Goal: Task Accomplishment & Management: Manage account settings

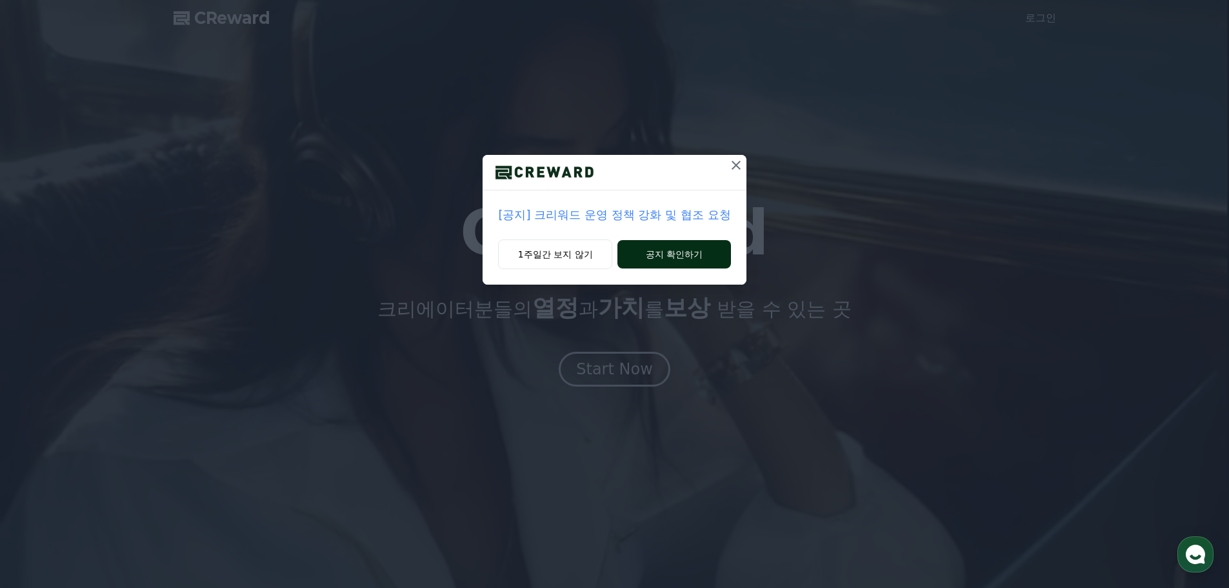
click at [682, 255] on button "공지 확인하기" at bounding box center [674, 254] width 113 height 28
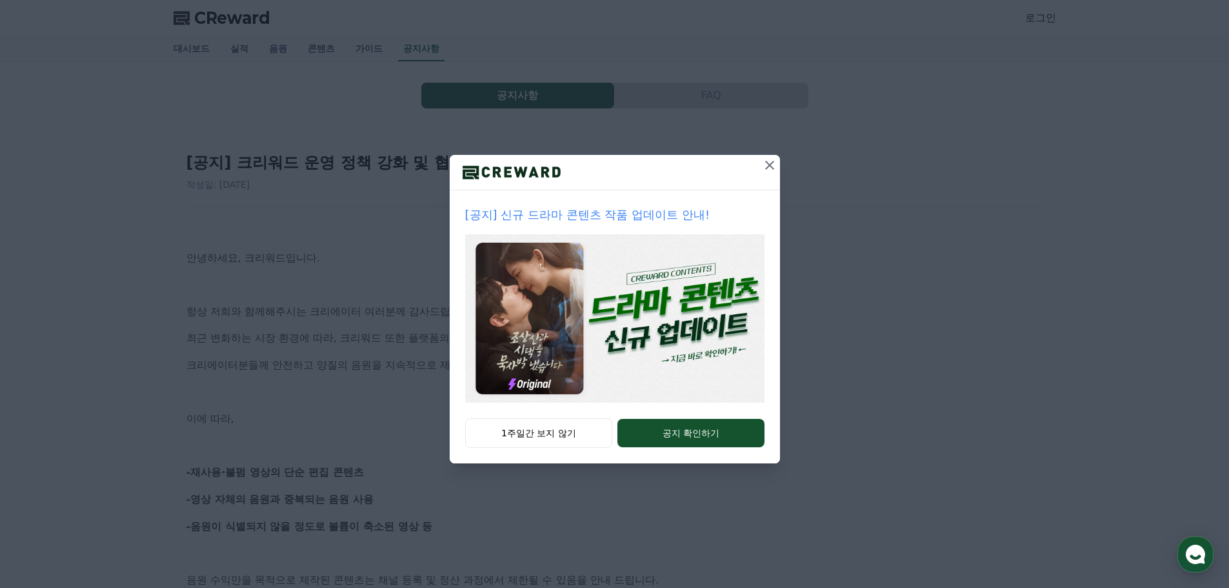
click at [774, 157] on icon at bounding box center [769, 164] width 15 height 15
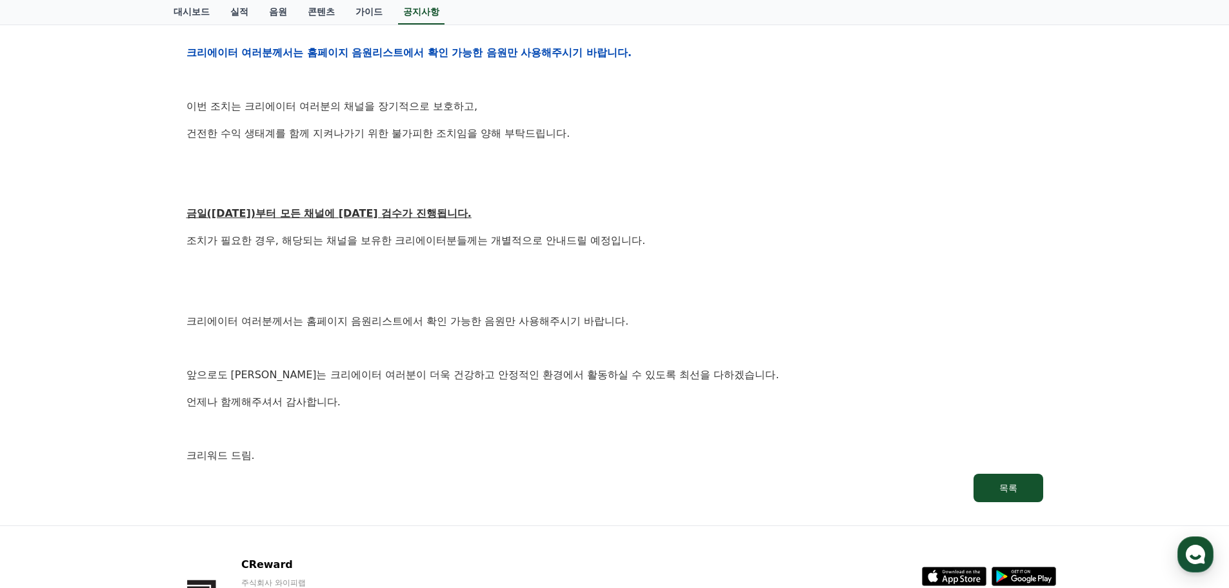
scroll to position [645, 0]
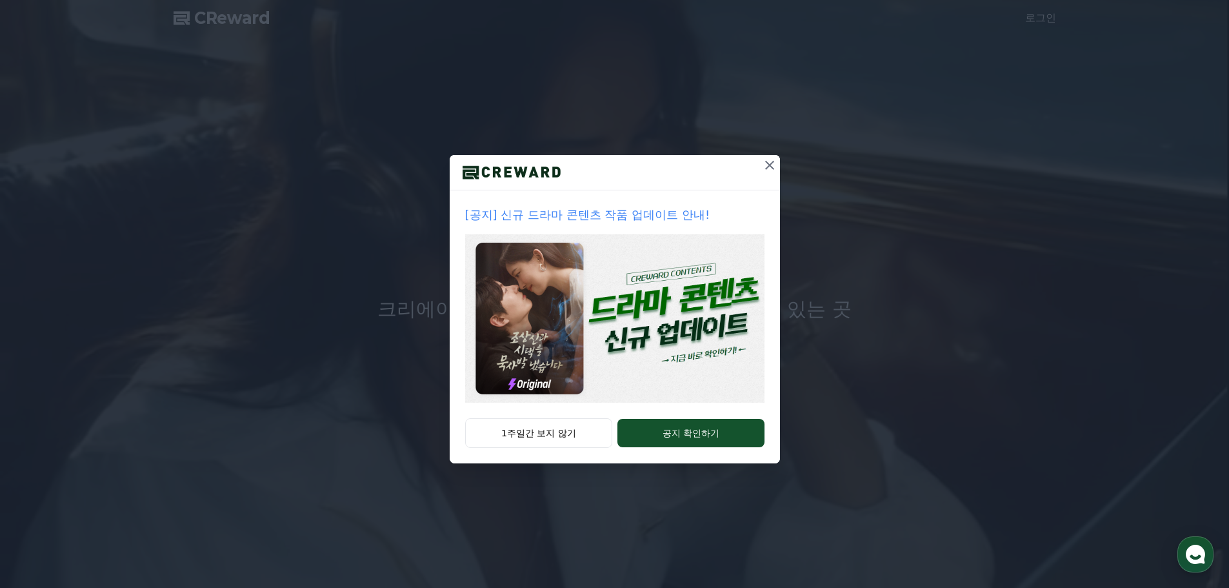
click at [552, 433] on button "1주일간 보지 않기" at bounding box center [539, 433] width 148 height 30
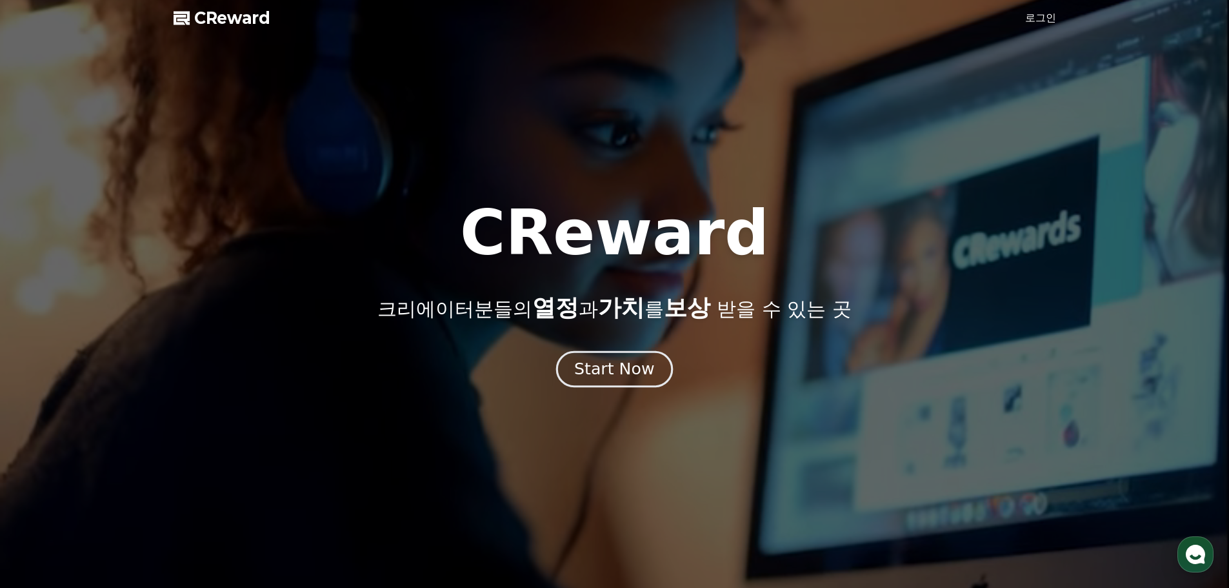
click at [585, 367] on div "Start Now" at bounding box center [614, 369] width 80 height 22
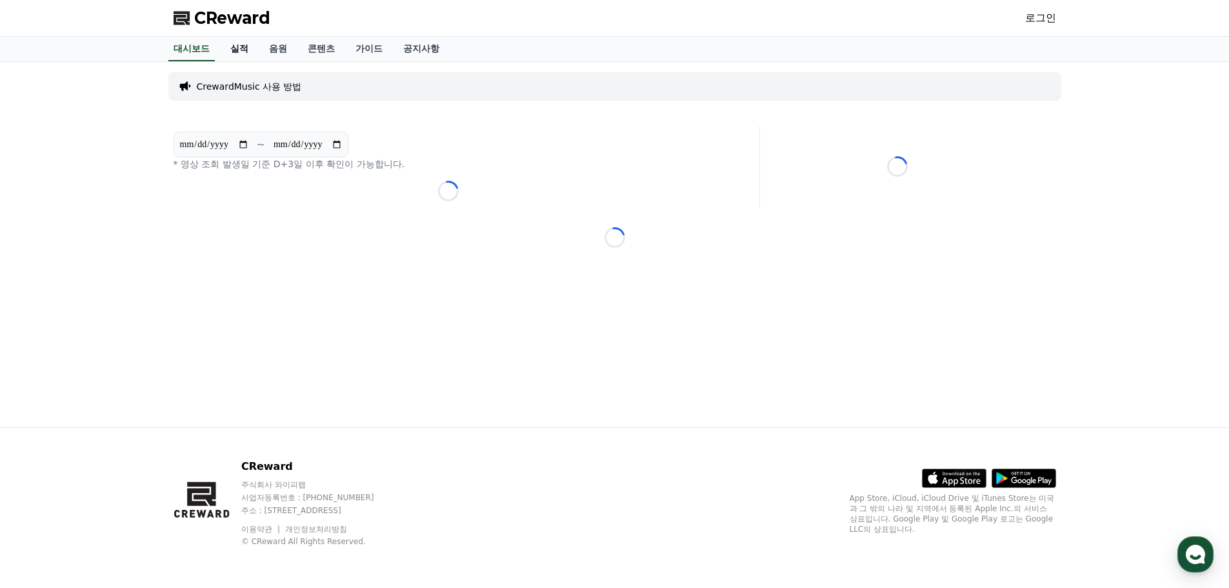
click at [229, 46] on link "실적" at bounding box center [239, 49] width 39 height 25
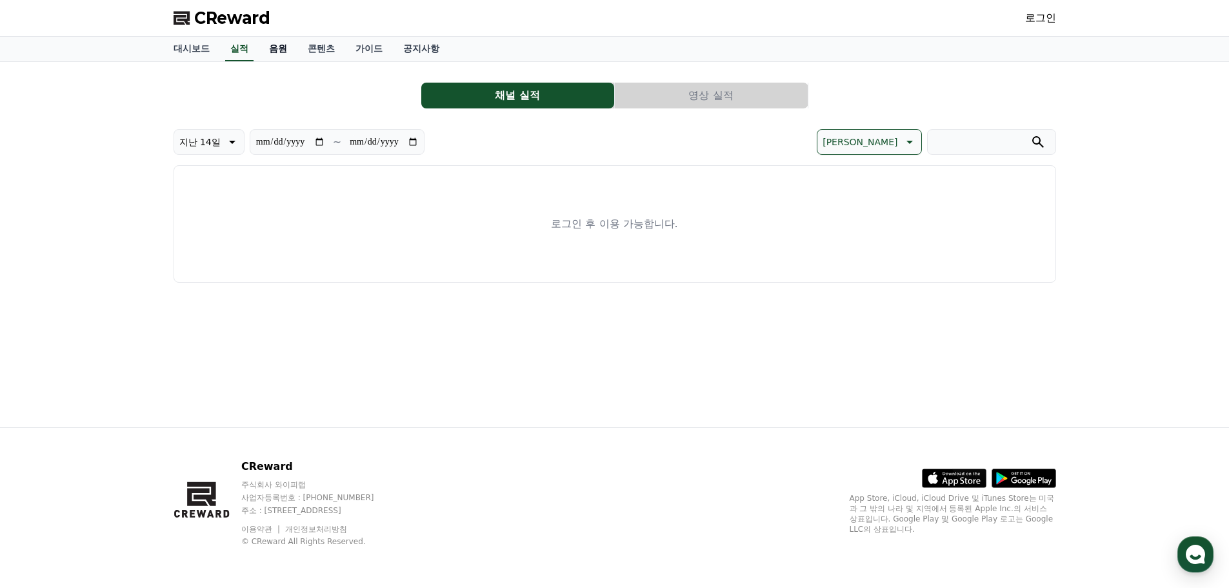
click at [279, 49] on link "음원" at bounding box center [278, 49] width 39 height 25
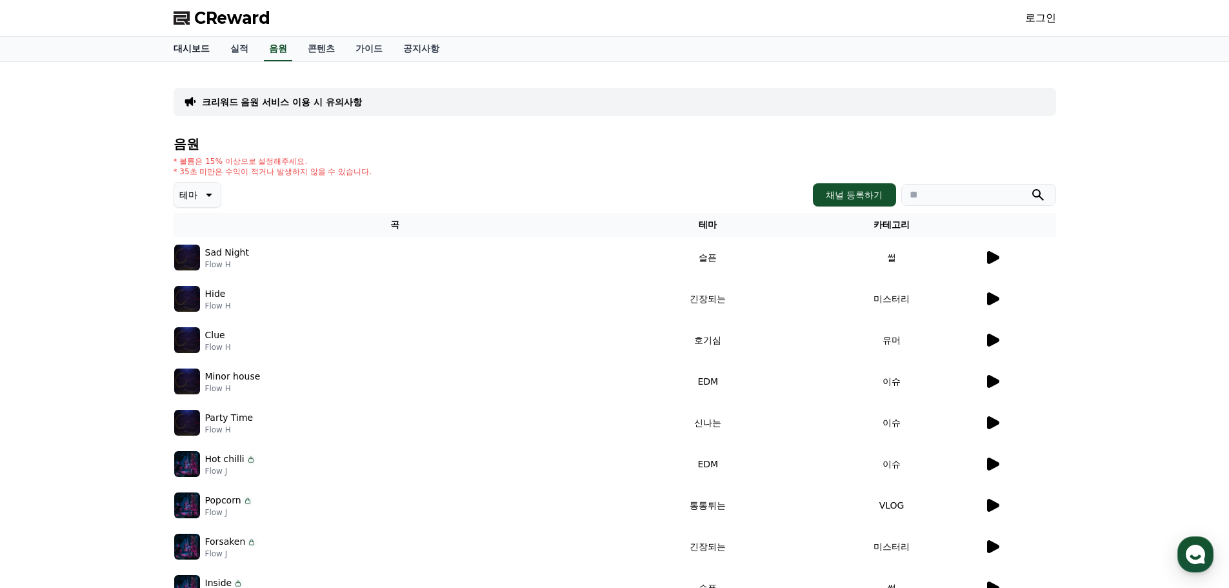
click at [191, 51] on link "대시보드" at bounding box center [191, 49] width 57 height 25
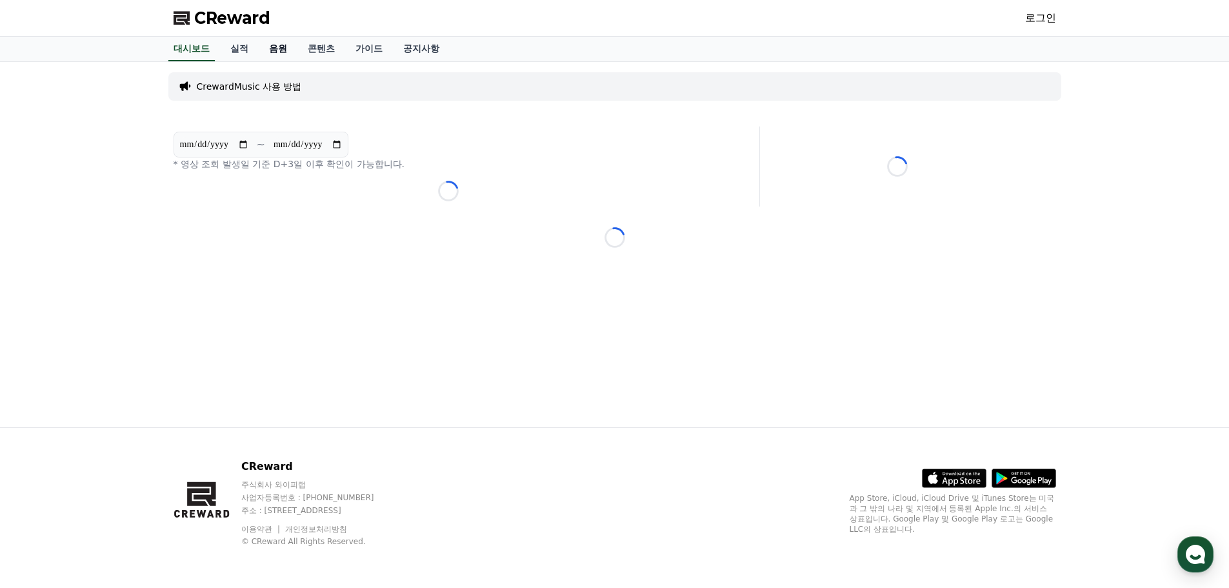
click at [267, 53] on link "음원" at bounding box center [278, 49] width 39 height 25
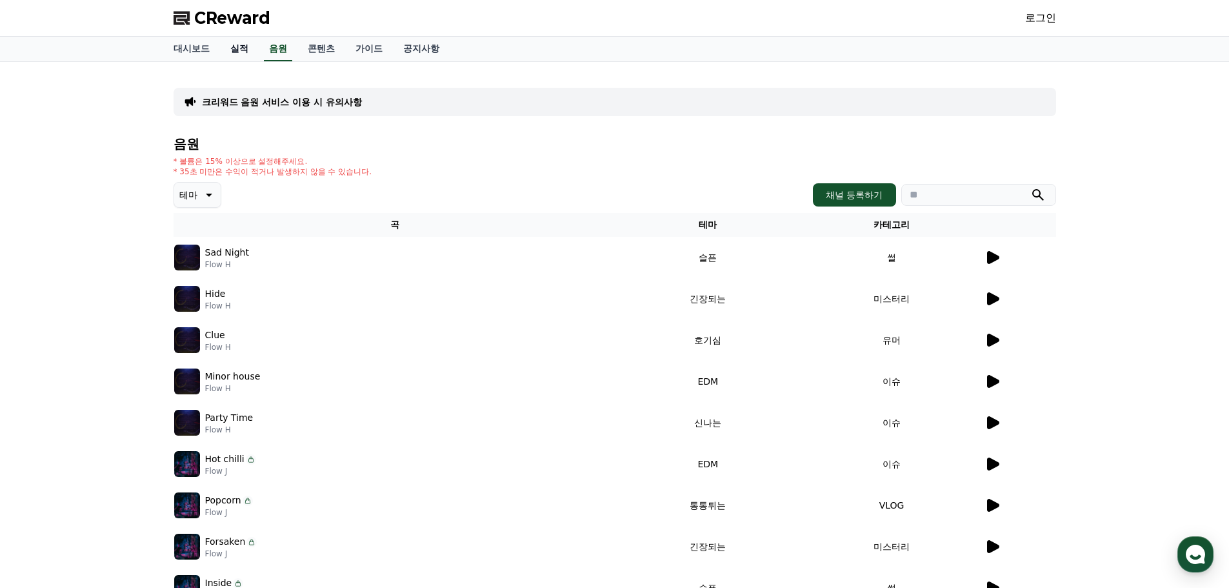
click at [246, 50] on link "실적" at bounding box center [239, 49] width 39 height 25
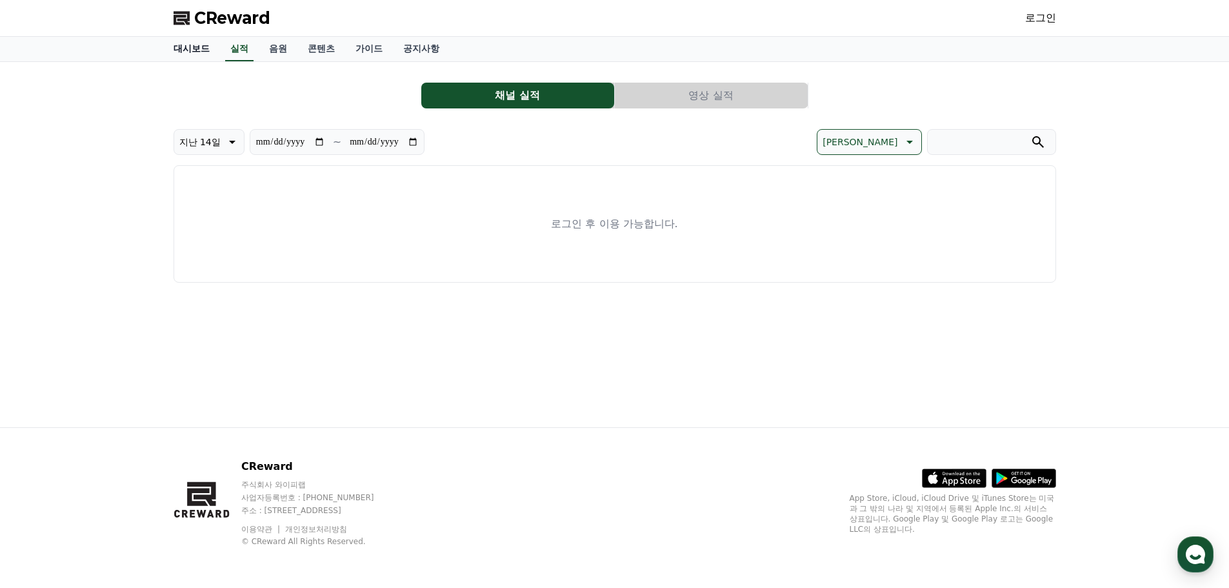
click at [200, 50] on link "대시보드" at bounding box center [191, 49] width 57 height 25
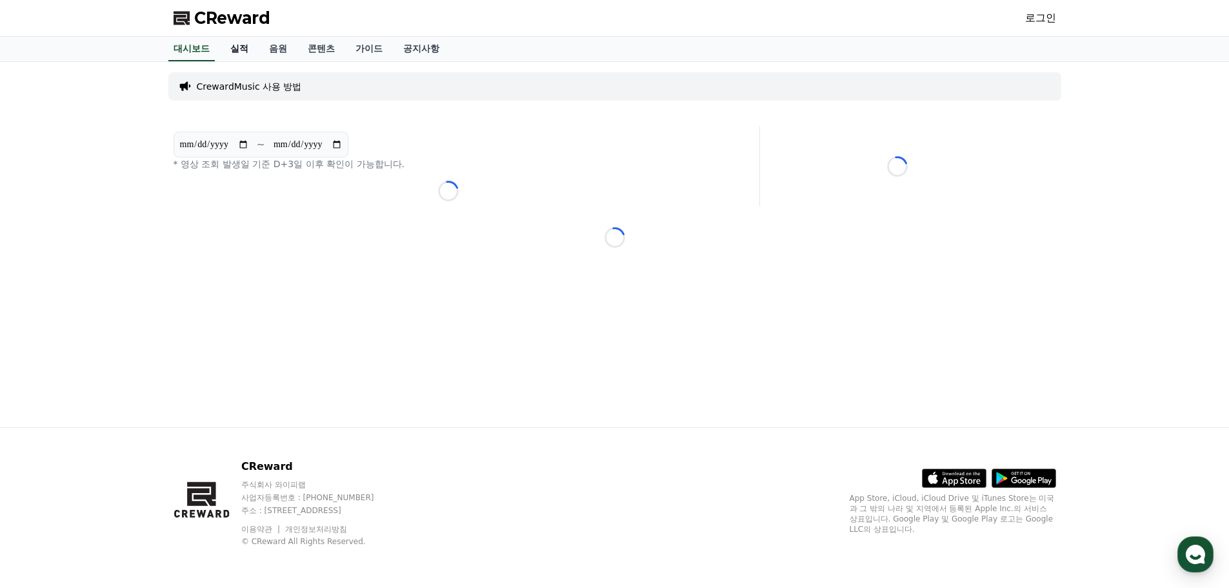
click at [234, 55] on link "실적" at bounding box center [239, 49] width 39 height 25
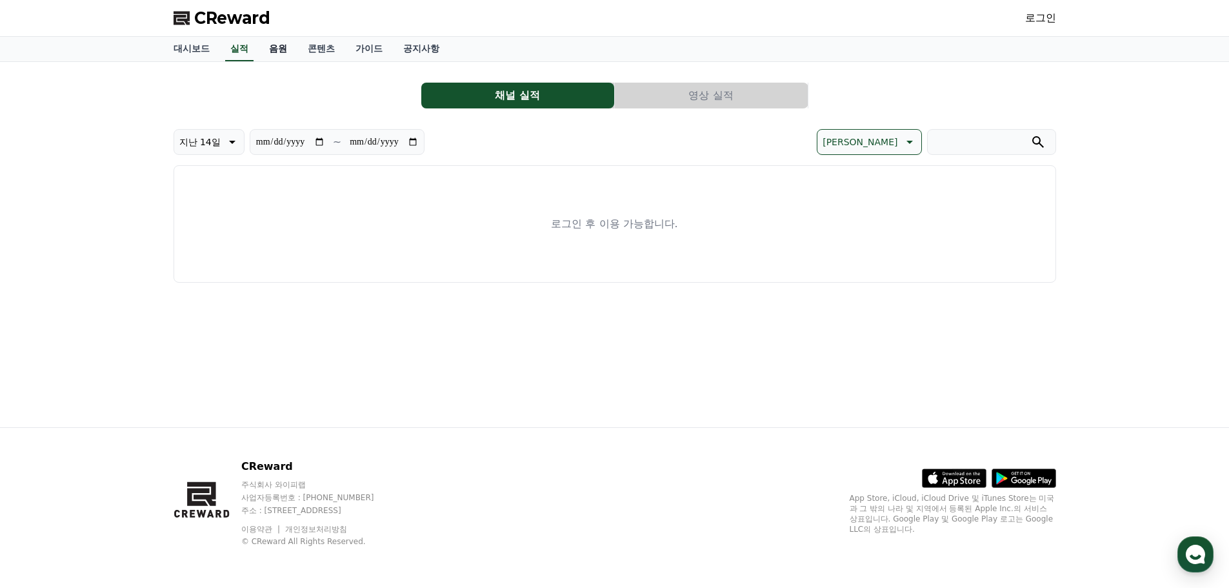
click at [261, 55] on link "음원" at bounding box center [278, 49] width 39 height 25
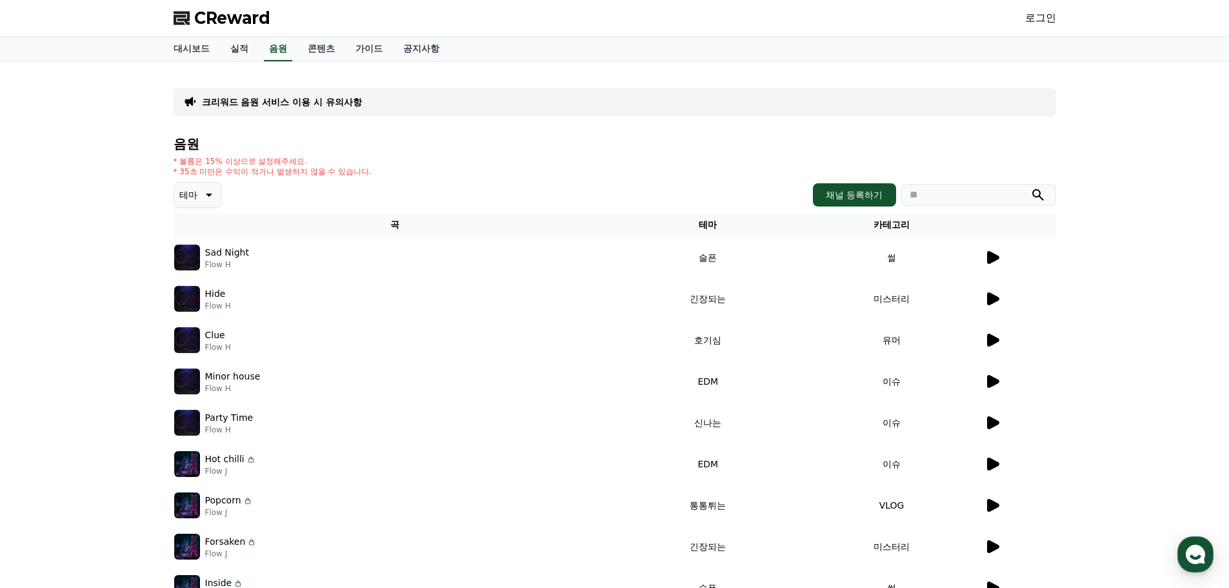
click at [988, 262] on icon at bounding box center [993, 257] width 12 height 13
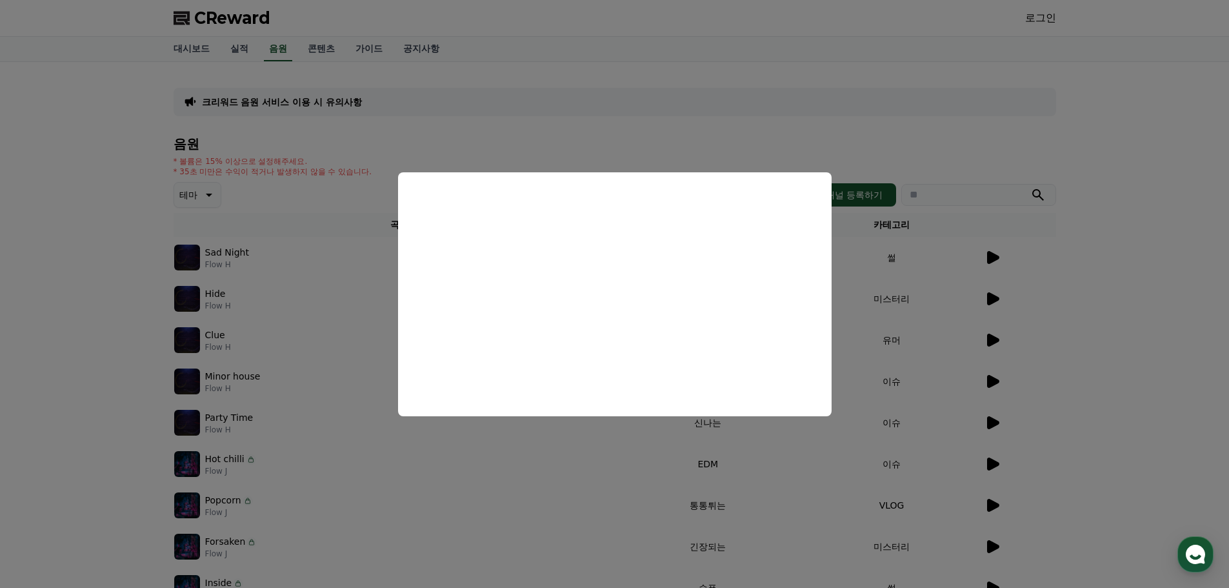
click at [45, 265] on button "close modal" at bounding box center [614, 294] width 1229 height 588
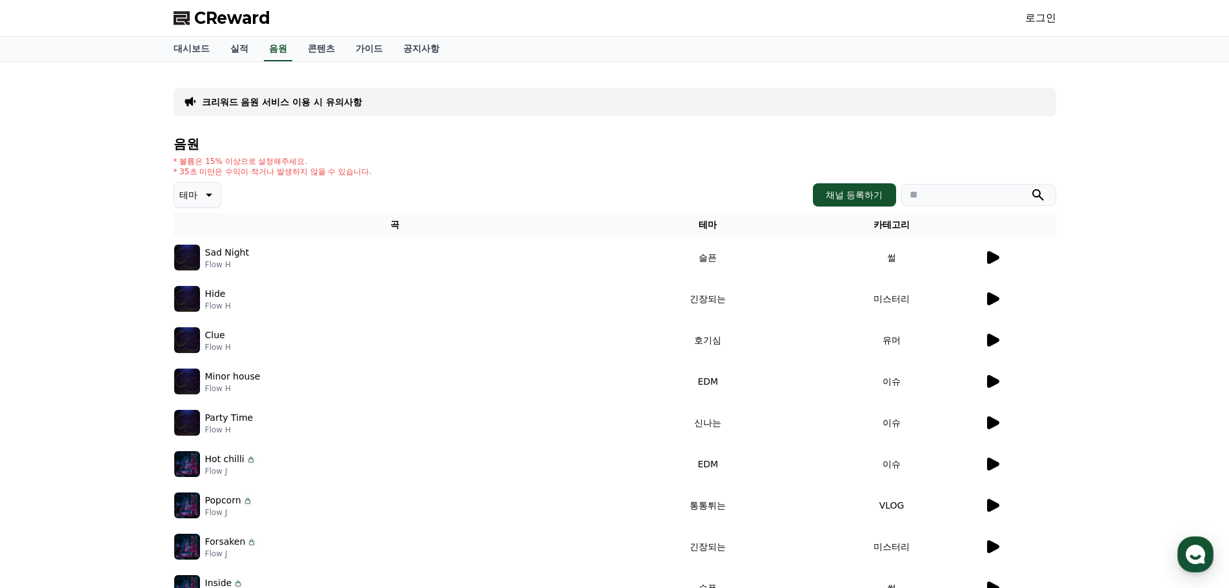
click at [212, 199] on icon at bounding box center [207, 194] width 15 height 15
click at [212, 198] on icon at bounding box center [207, 194] width 15 height 15
click at [123, 206] on div "크리워드 음원 서비스 이용 시 유의사항 음원 * 볼륨은 15% 이상으로 설정해주세요. * 35초 미만은 수익이 적거나 발생하지 않을 수 있습니…" at bounding box center [614, 374] width 1229 height 624
click at [188, 261] on img at bounding box center [187, 258] width 26 height 26
click at [851, 196] on button "채널 등록하기" at bounding box center [854, 194] width 83 height 23
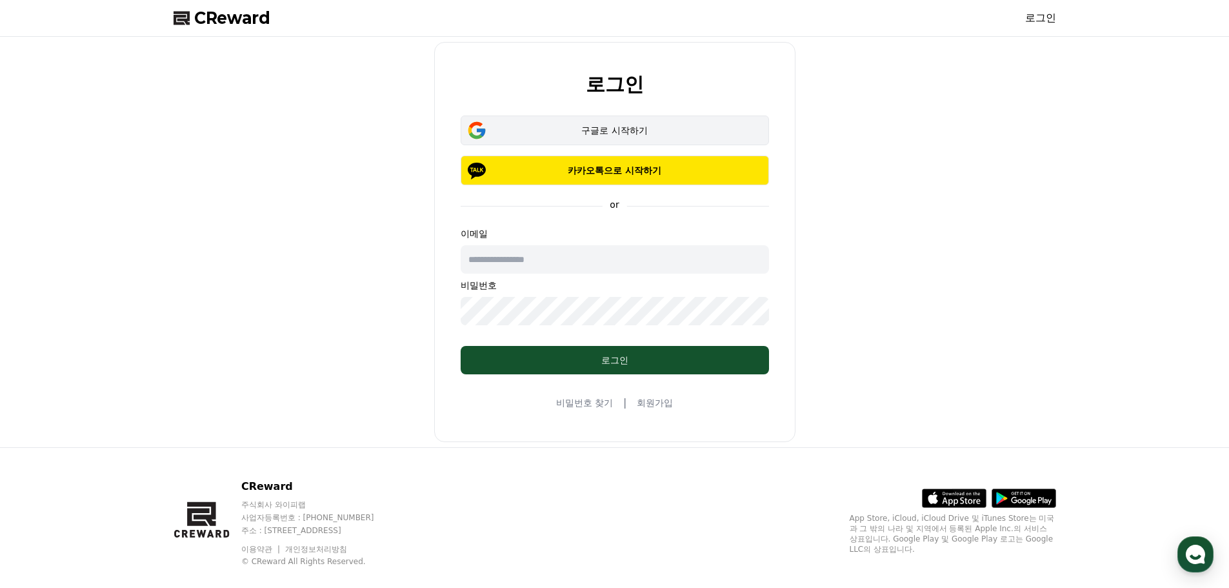
click at [587, 139] on button "구글로 시작하기" at bounding box center [615, 131] width 309 height 30
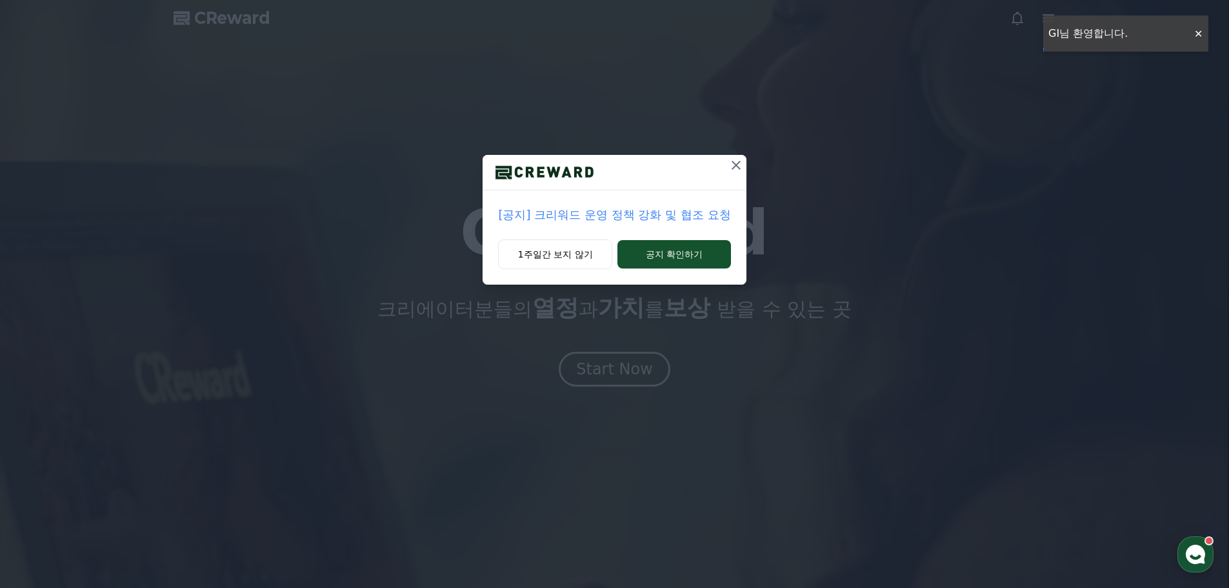
click at [740, 167] on icon at bounding box center [736, 164] width 15 height 15
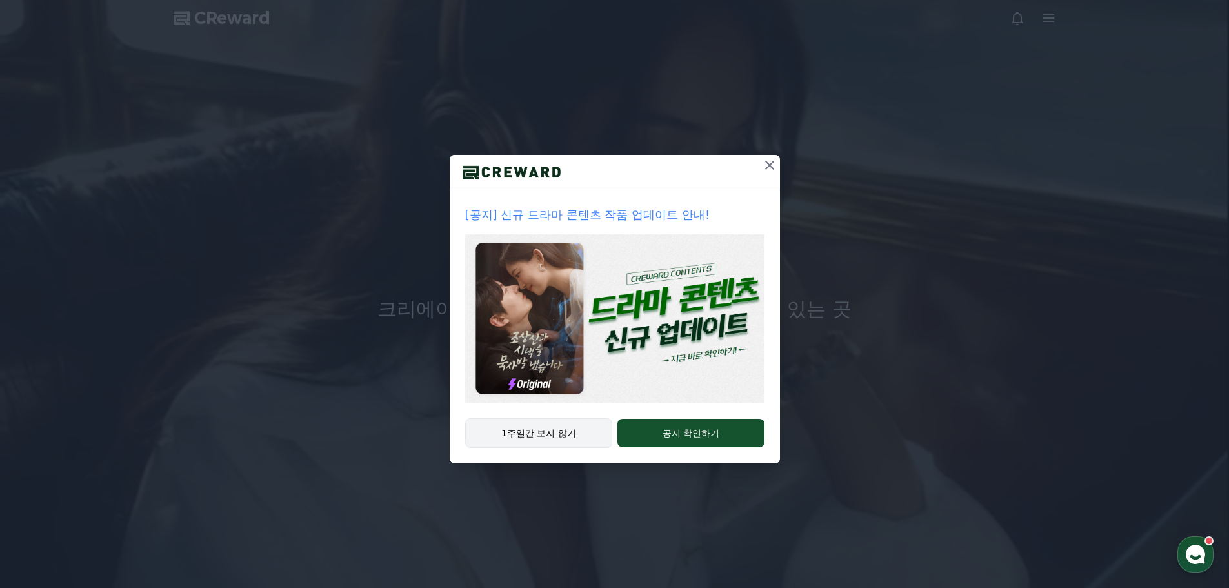
click at [547, 437] on button "1주일간 보지 않기" at bounding box center [539, 433] width 148 height 30
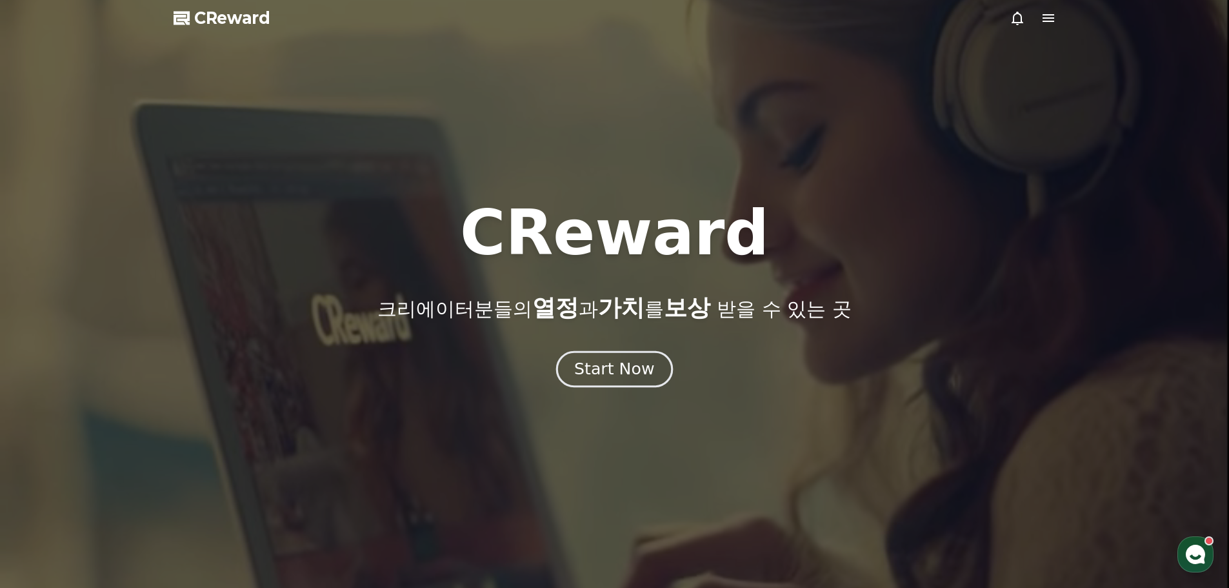
click at [598, 374] on div "Start Now" at bounding box center [614, 369] width 80 height 22
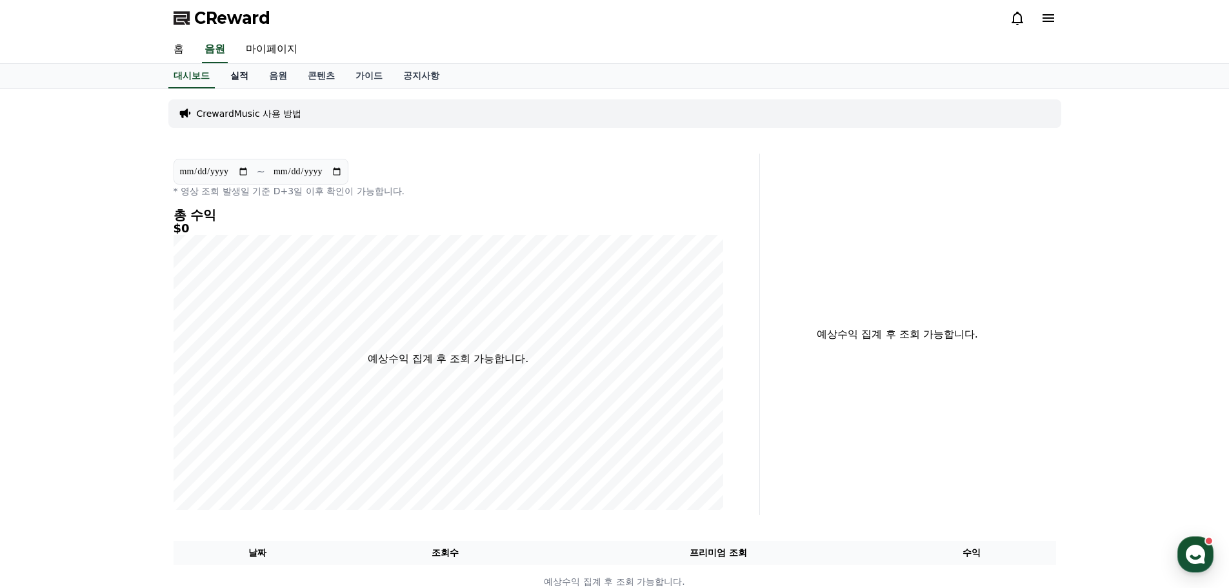
click at [243, 79] on link "실적" at bounding box center [239, 76] width 39 height 25
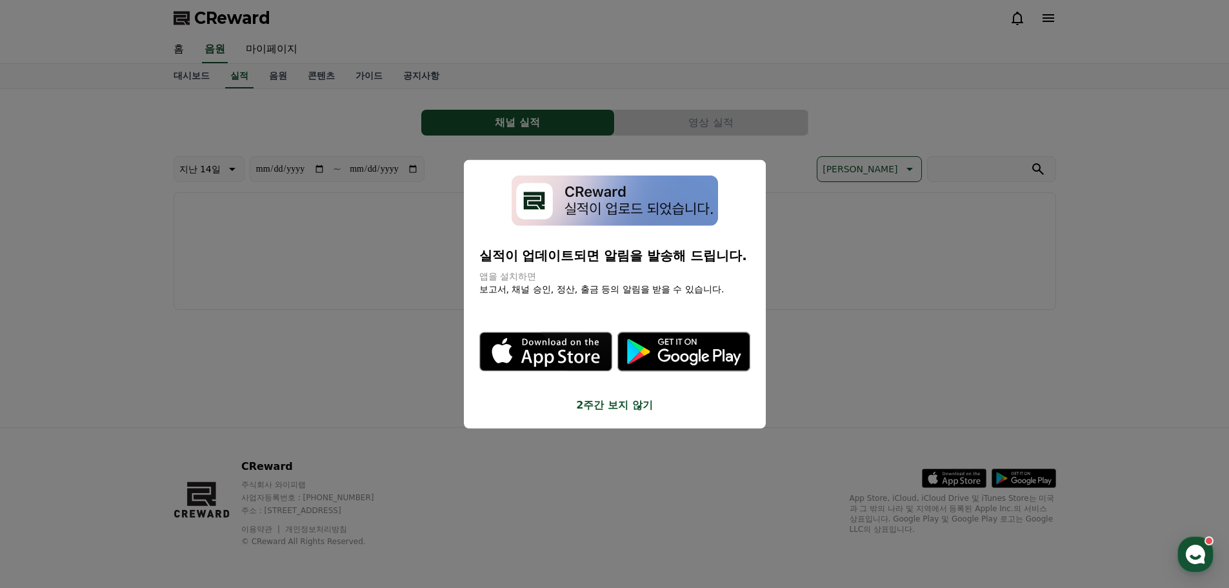
click at [405, 359] on button "close modal" at bounding box center [614, 294] width 1229 height 588
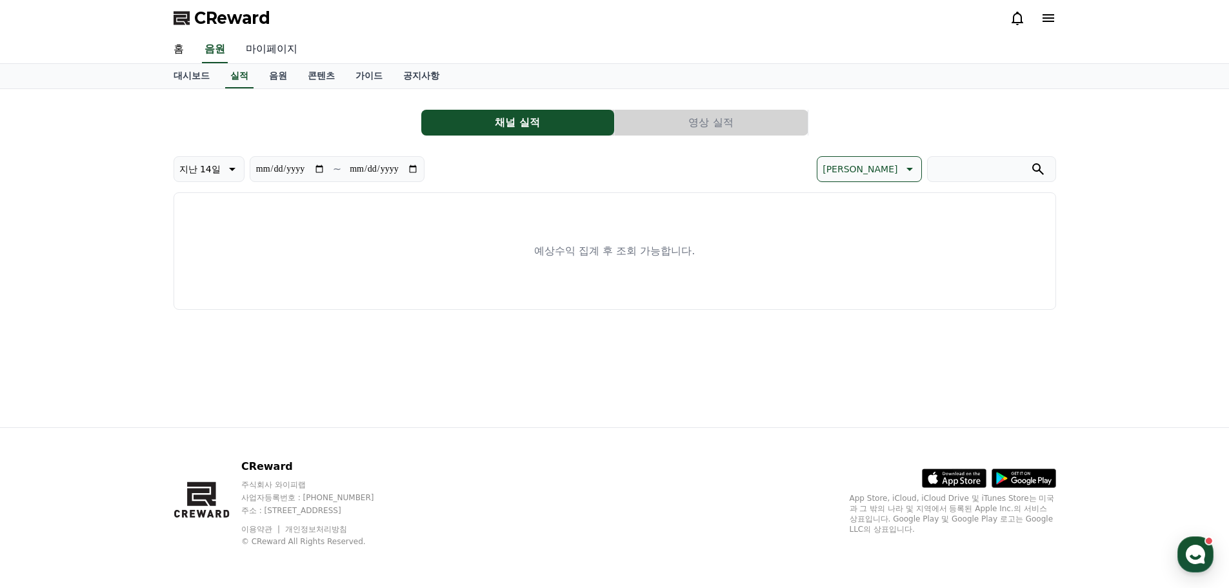
click at [256, 52] on link "마이페이지" at bounding box center [272, 49] width 72 height 27
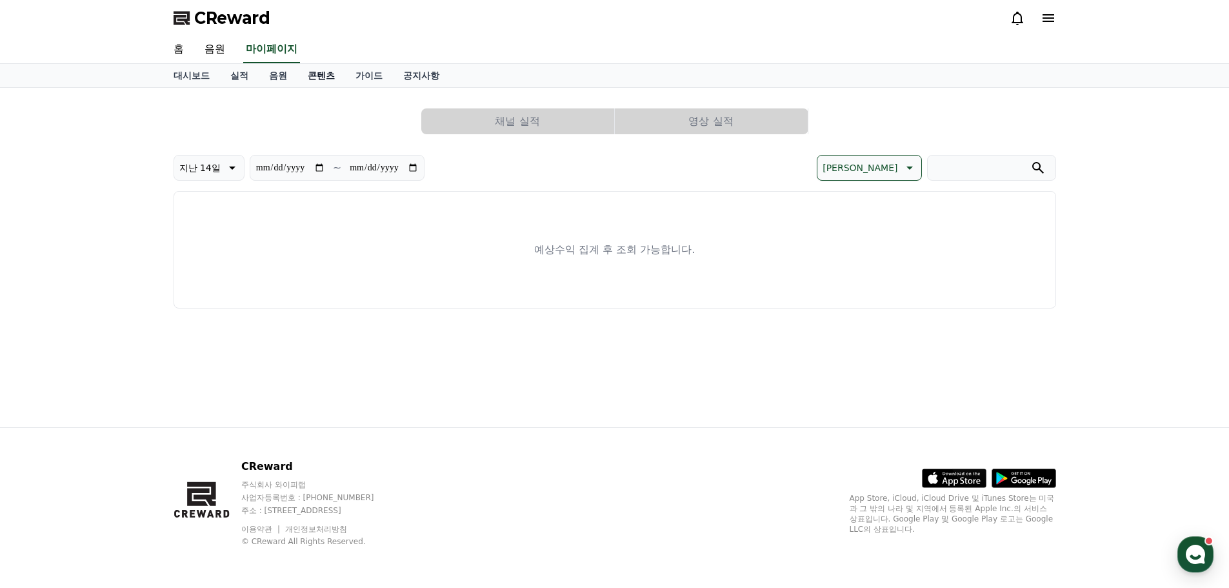
select select "**********"
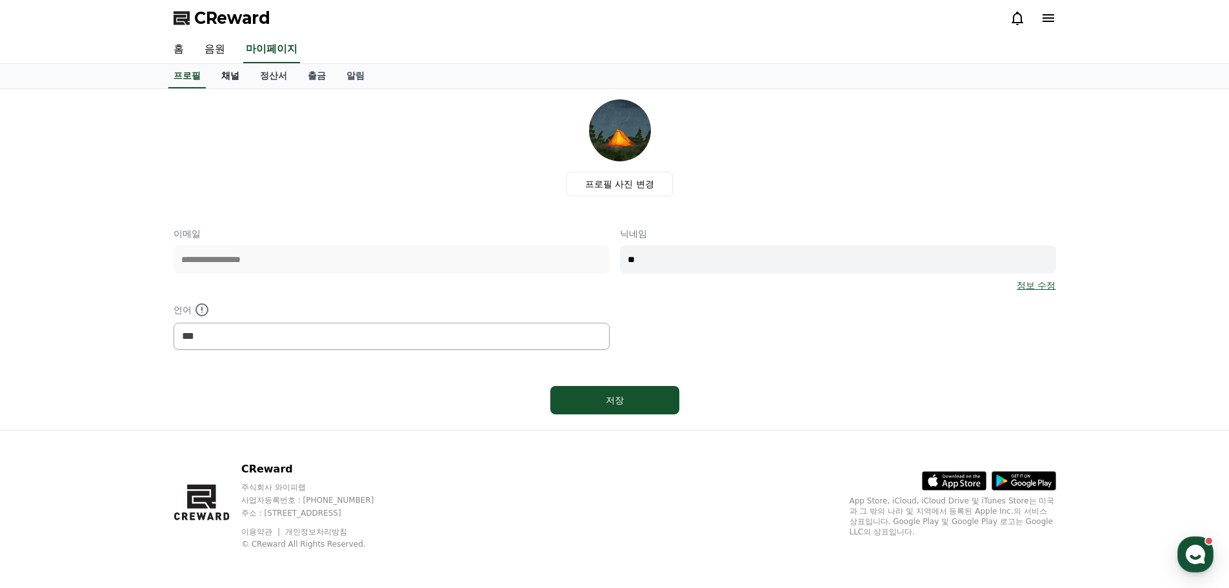
click at [227, 76] on link "채널" at bounding box center [230, 76] width 39 height 25
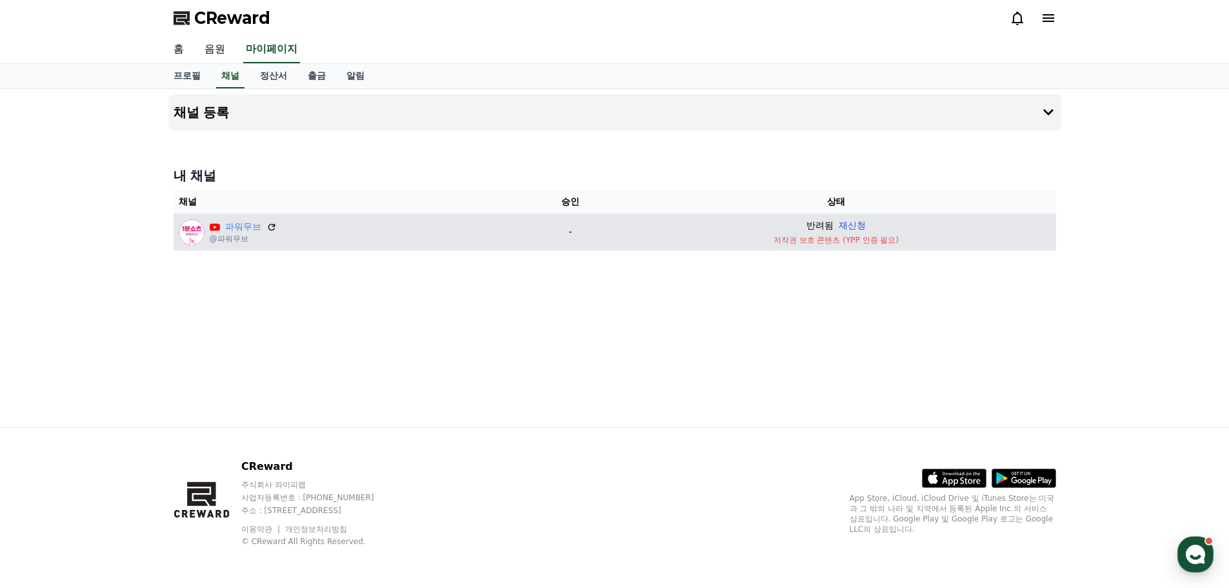
click at [856, 223] on button "재신청" at bounding box center [852, 226] width 27 height 14
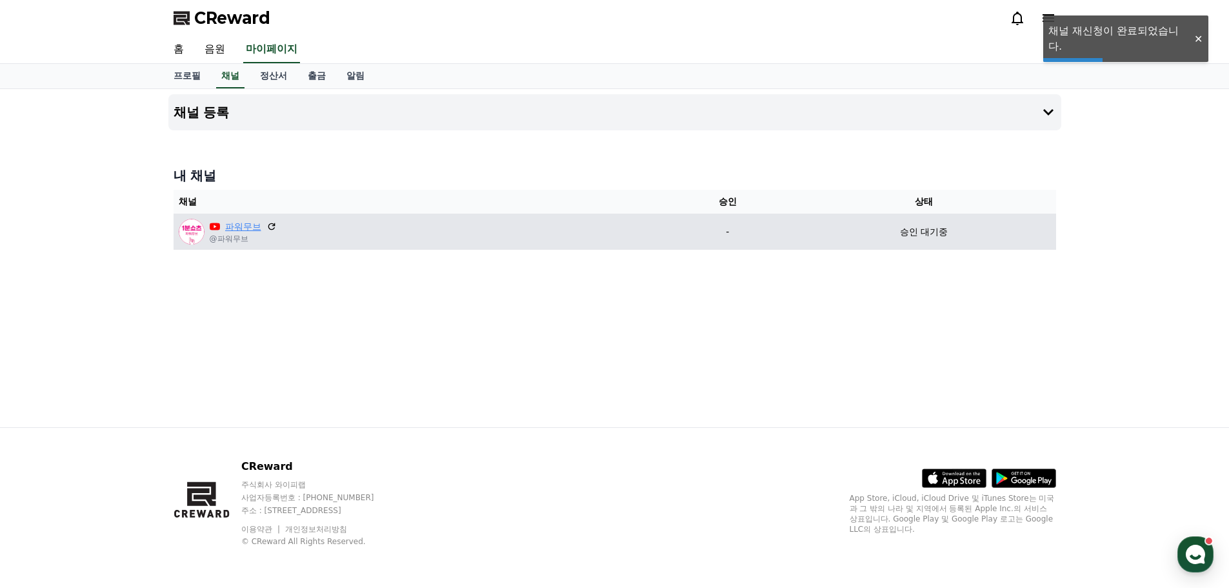
click at [230, 232] on link "파워무브" at bounding box center [243, 227] width 36 height 14
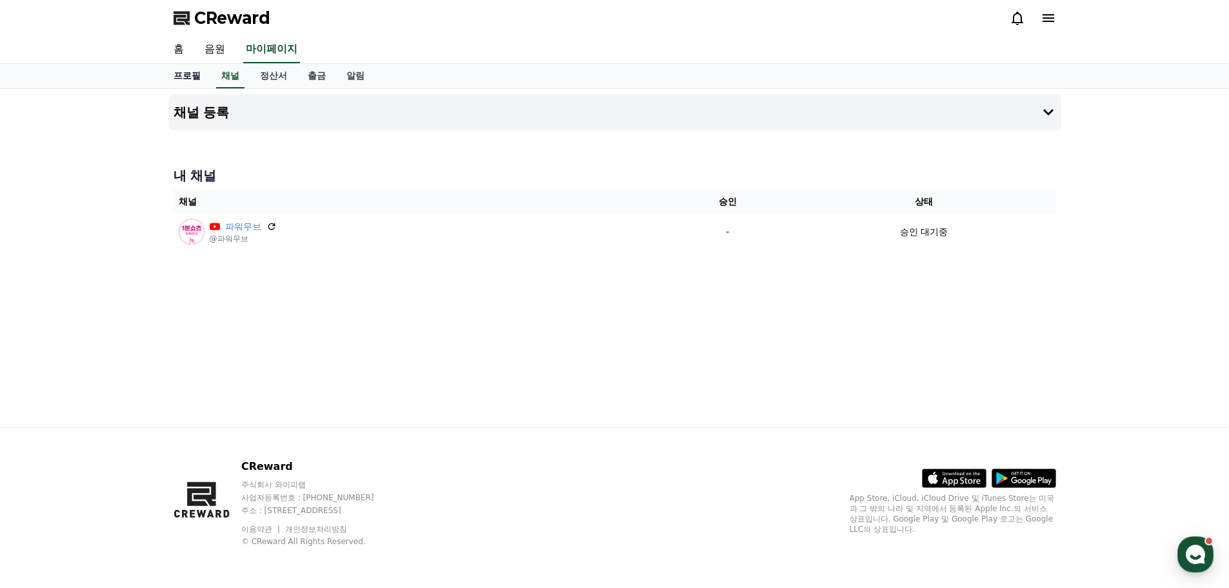
click at [188, 83] on link "프로필" at bounding box center [187, 76] width 48 height 25
select select "**********"
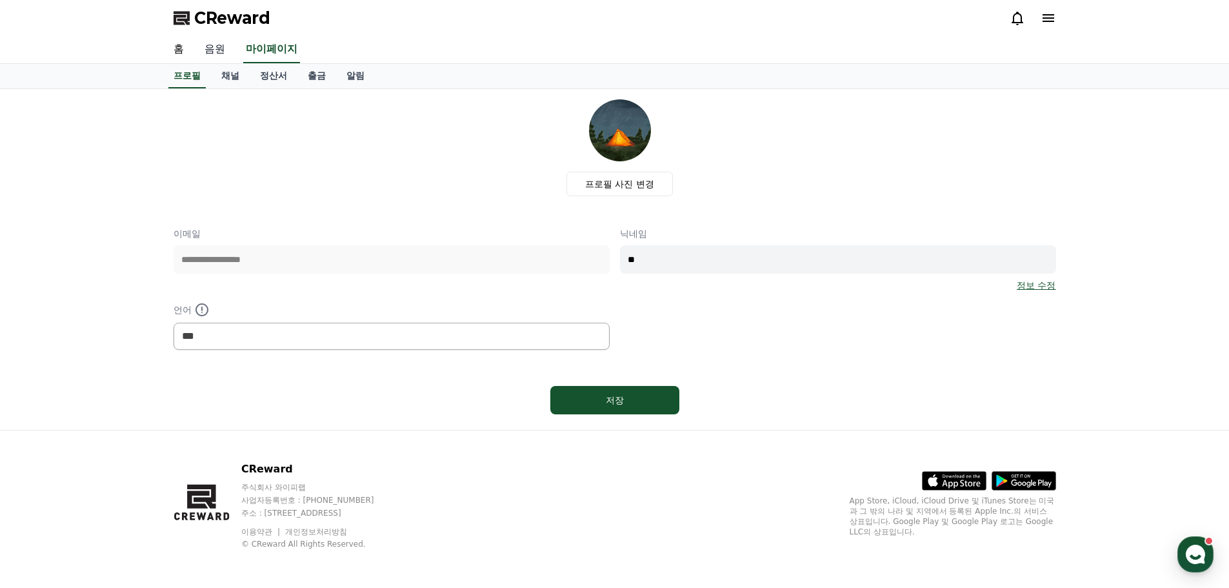
click at [206, 44] on link "음원" at bounding box center [214, 49] width 41 height 27
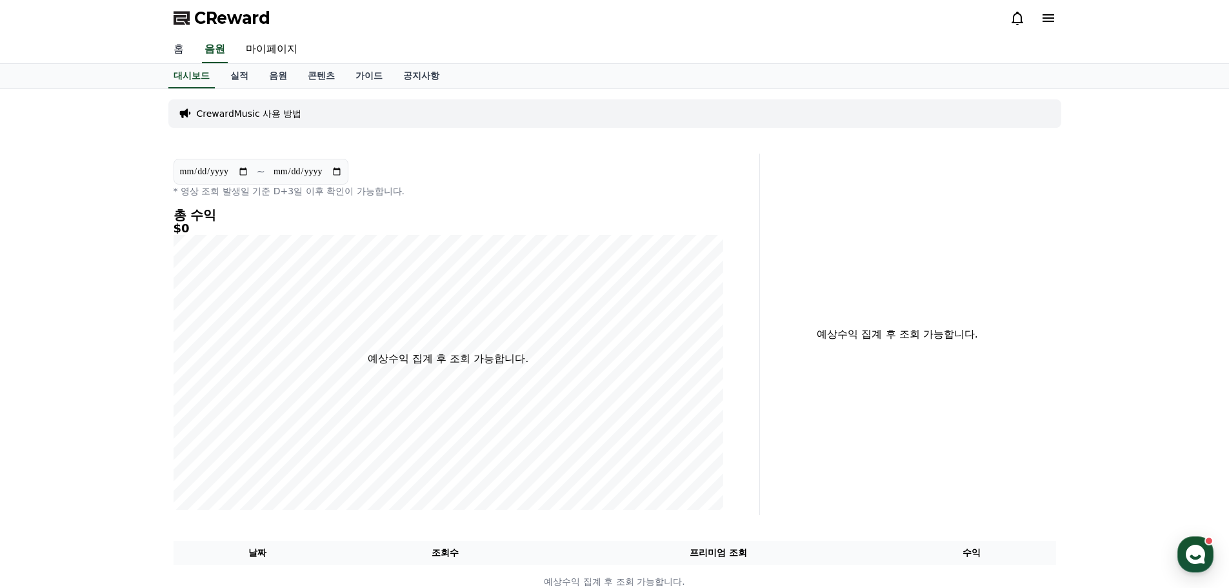
click at [187, 46] on link "홈" at bounding box center [178, 49] width 31 height 27
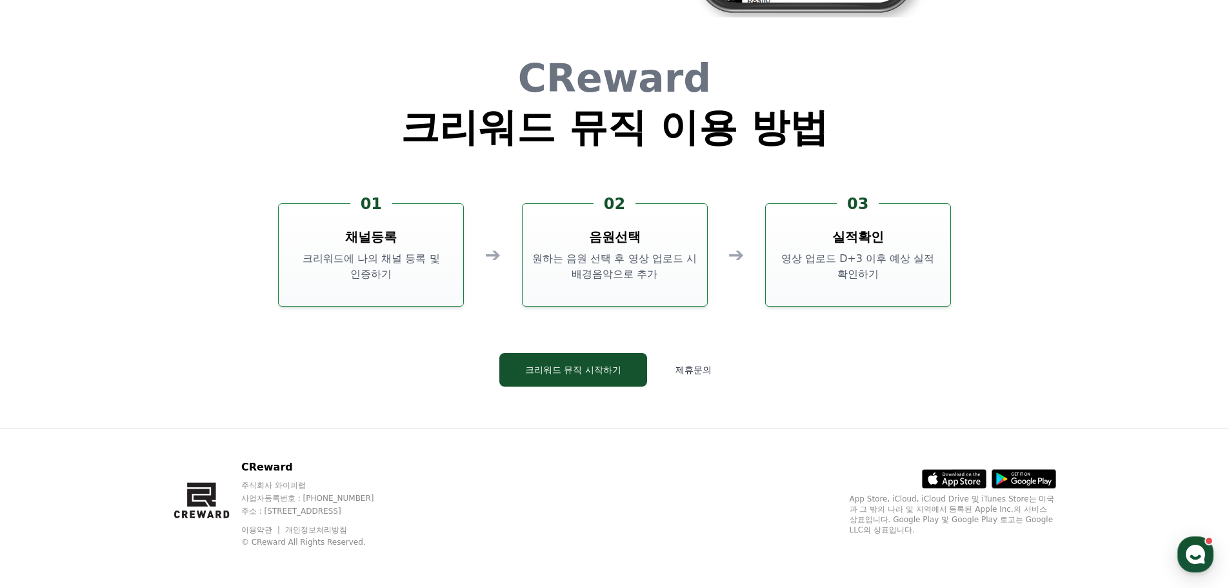
scroll to position [3497, 0]
click at [562, 378] on button "크리워드 뮤직 시작하기" at bounding box center [574, 369] width 148 height 34
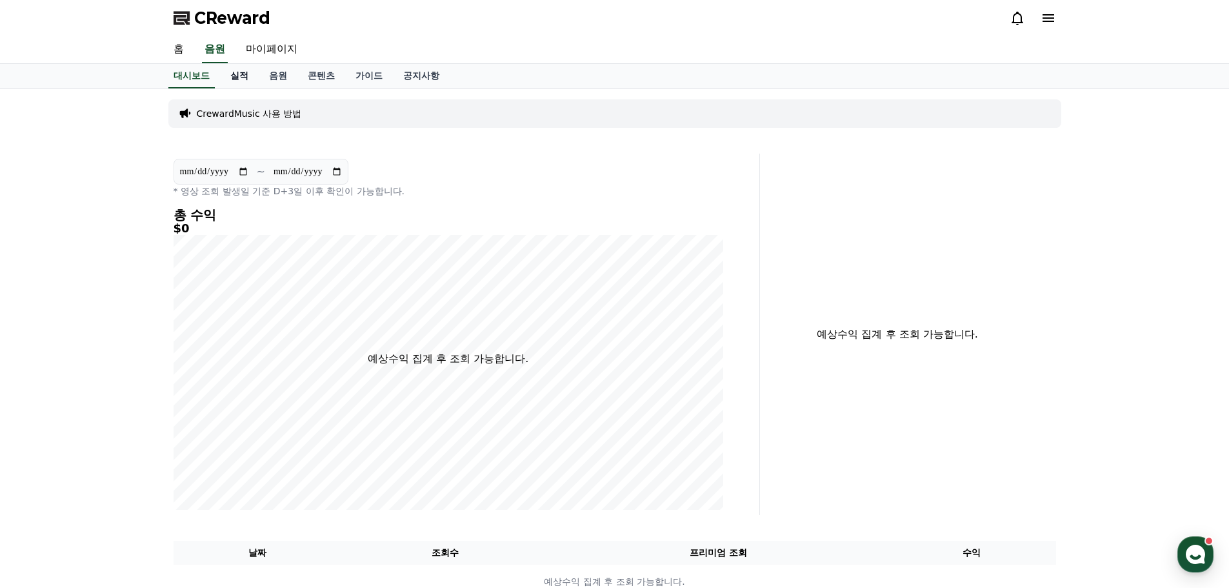
click at [248, 81] on link "실적" at bounding box center [239, 76] width 39 height 25
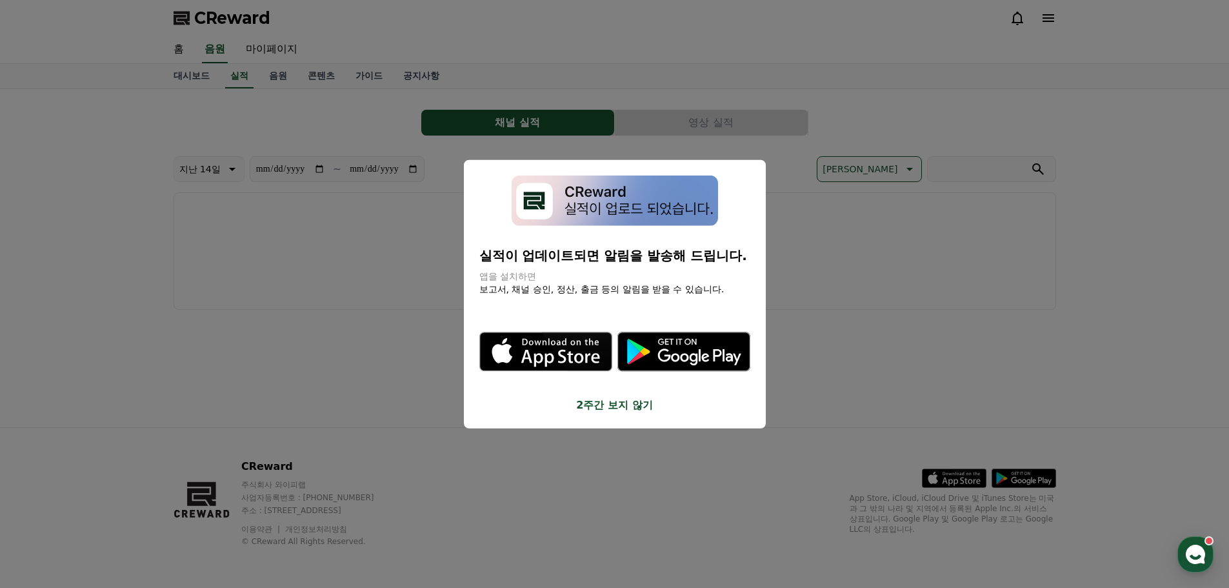
click at [281, 77] on button "close modal" at bounding box center [614, 294] width 1229 height 588
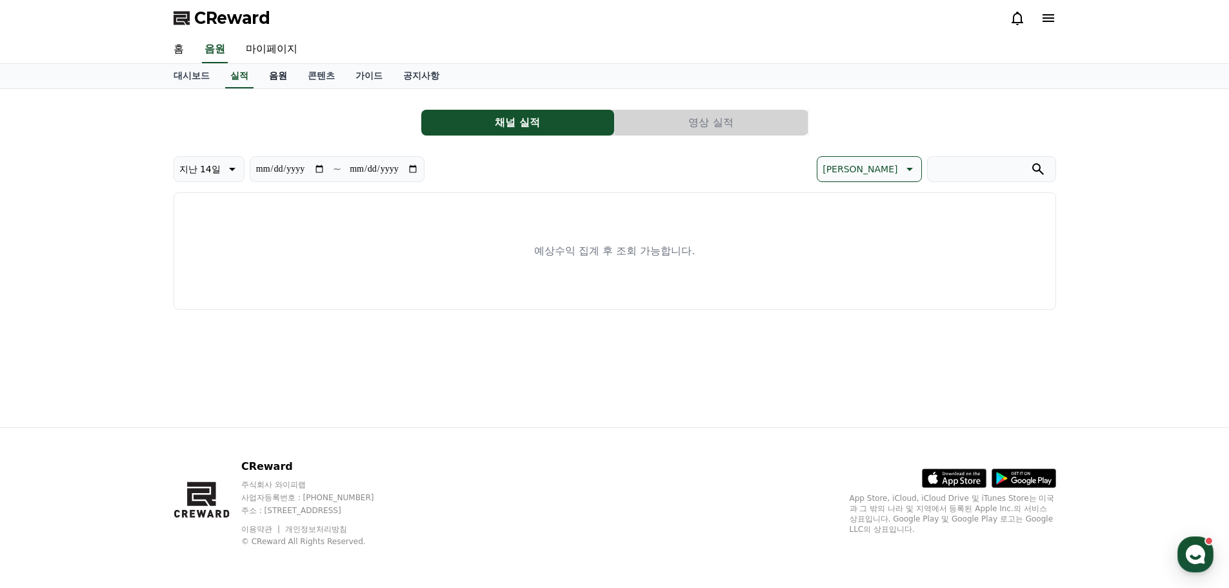
click at [281, 77] on link "음원" at bounding box center [278, 76] width 39 height 25
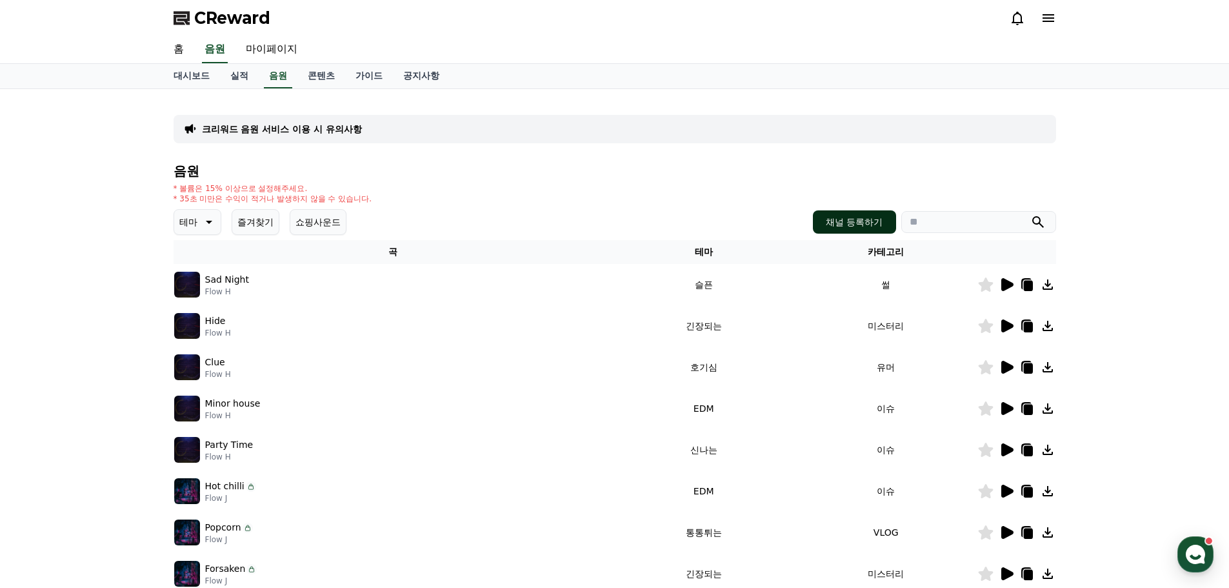
click at [824, 218] on button "채널 등록하기" at bounding box center [854, 221] width 83 height 23
